Goal: Task Accomplishment & Management: Manage account settings

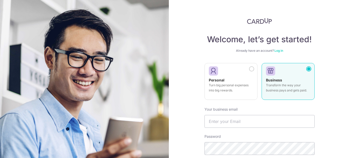
click at [325, 83] on div "Welcome, let’s get started! Already have an account? Log in Personal Turn big p…" at bounding box center [259, 79] width 181 height 158
click at [289, 82] on div "Business Transform the way your business pays and gets paid." at bounding box center [288, 87] width 44 height 18
click at [220, 121] on input "text" at bounding box center [259, 121] width 110 height 13
type input "[EMAIL_ADDRESS][DOMAIN_NAME]"
click at [326, 90] on div "Welcome, let’s get started! Already have an account? Log in Personal Turn big p…" at bounding box center [259, 79] width 181 height 158
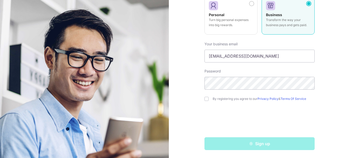
scroll to position [66, 0]
click at [206, 99] on input "checkbox" at bounding box center [206, 99] width 4 height 4
checkbox input "true"
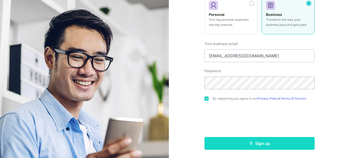
click at [268, 144] on button "Sign up" at bounding box center [259, 143] width 110 height 13
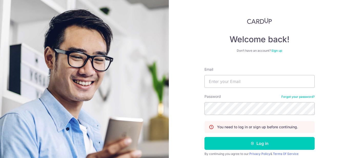
click at [322, 84] on div "Welcome back! Don’t have an account? Sign up Email Password Forgot your passwor…" at bounding box center [259, 79] width 181 height 158
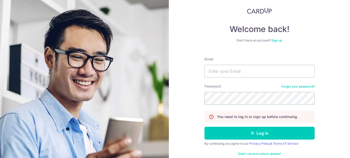
scroll to position [20, 0]
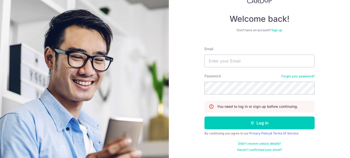
click at [276, 30] on link "Sign up" at bounding box center [276, 30] width 11 height 4
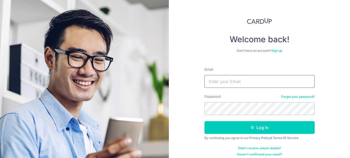
click at [212, 84] on input "Email" at bounding box center [259, 81] width 110 height 13
type input "[EMAIL_ADDRESS][DOMAIN_NAME]"
click at [204, 121] on button "Log in" at bounding box center [259, 127] width 110 height 13
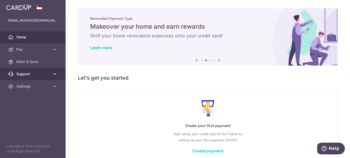
click at [38, 76] on span "Support" at bounding box center [33, 73] width 34 height 5
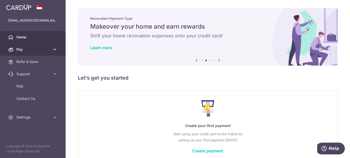
click at [39, 49] on span "Pay" at bounding box center [33, 49] width 34 height 5
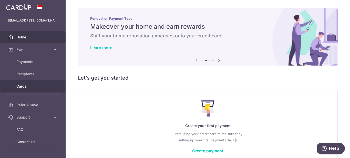
click at [26, 86] on span "Cards" at bounding box center [33, 86] width 34 height 5
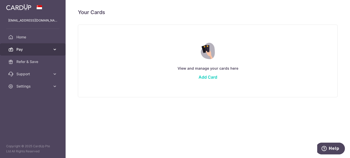
click at [27, 50] on span "Pay" at bounding box center [33, 49] width 34 height 5
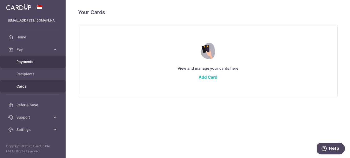
click at [27, 60] on span "Payments" at bounding box center [33, 61] width 34 height 5
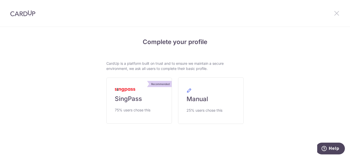
click at [336, 12] on icon at bounding box center [337, 13] width 6 height 6
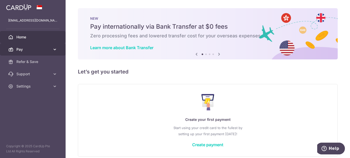
click at [55, 48] on icon at bounding box center [54, 49] width 5 height 5
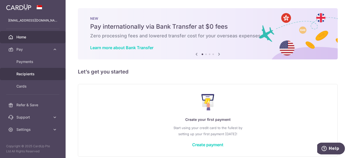
click at [30, 74] on span "Recipients" at bounding box center [33, 73] width 34 height 5
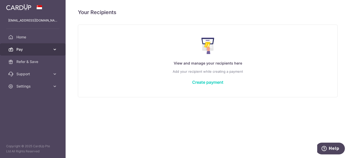
click at [26, 52] on span "Pay" at bounding box center [33, 49] width 34 height 5
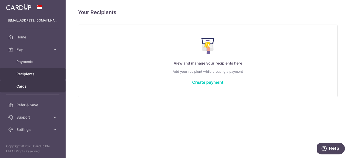
click at [22, 88] on span "Cards" at bounding box center [33, 86] width 34 height 5
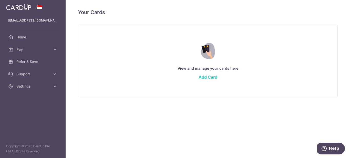
click at [211, 77] on link "Add Card" at bounding box center [208, 77] width 19 height 5
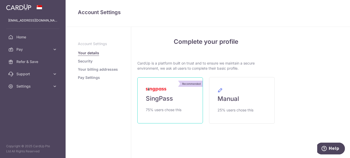
click at [169, 101] on span "SingPass" at bounding box center [159, 99] width 27 height 8
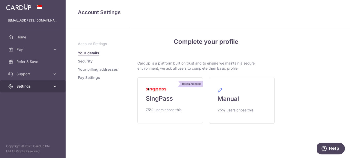
click at [30, 86] on span "Settings" at bounding box center [33, 86] width 34 height 5
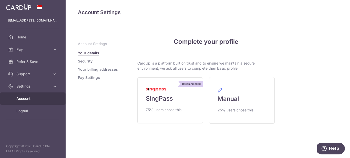
click at [26, 99] on span "Account" at bounding box center [33, 98] width 34 height 5
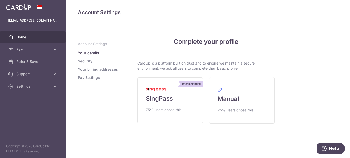
click at [22, 37] on span "Home" at bounding box center [33, 37] width 34 height 5
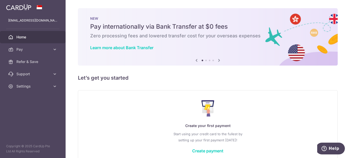
click at [111, 115] on div "Create your first payment Start using your credit card to the fullest by settin…" at bounding box center [207, 126] width 247 height 61
click at [20, 86] on span "Settings" at bounding box center [33, 86] width 34 height 5
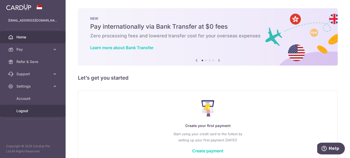
click at [23, 112] on span "Logout" at bounding box center [33, 110] width 34 height 5
